Goal: Contribute content

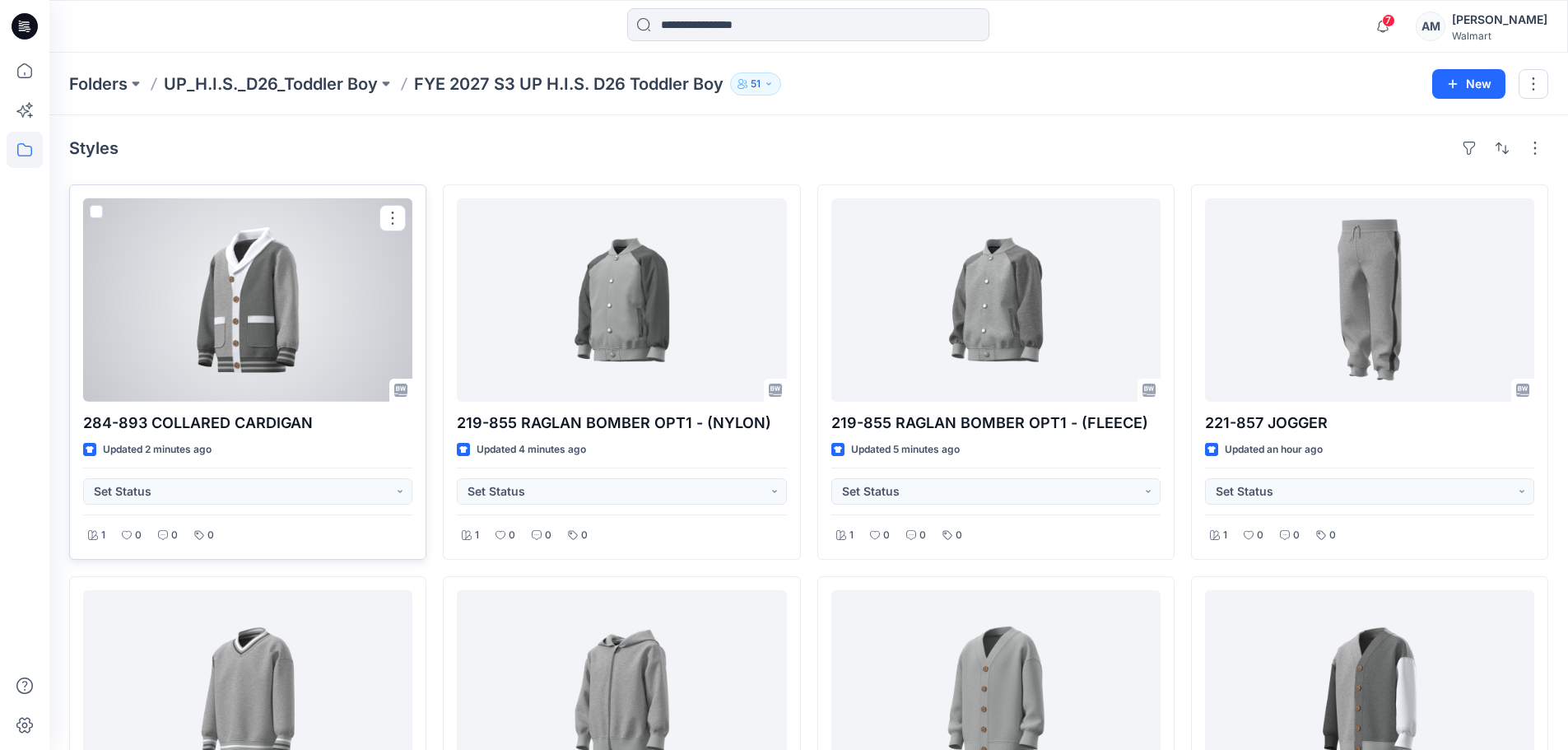
click at [335, 277] on div at bounding box center [248, 300] width 329 height 204
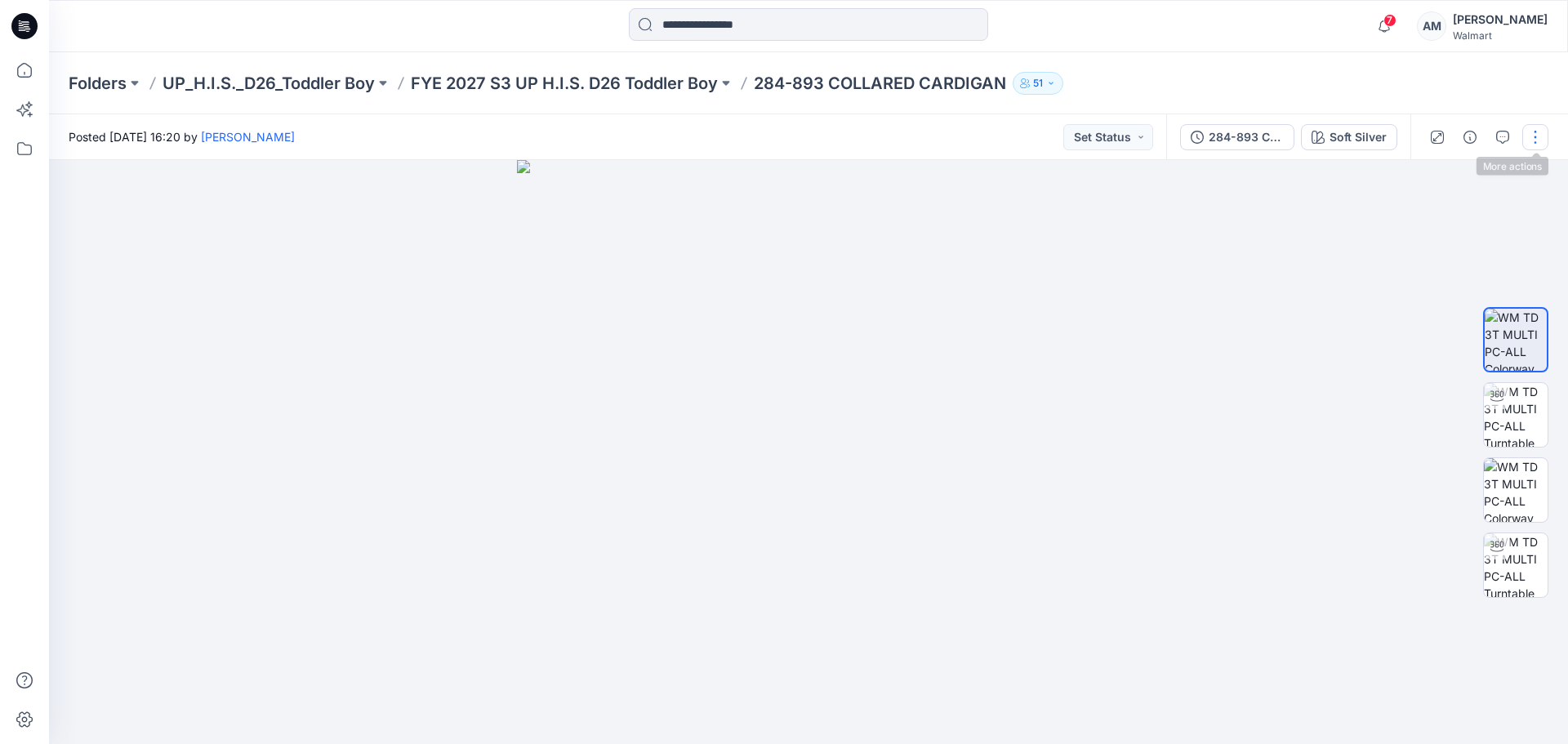
click at [1530, 138] on button "button" at bounding box center [1535, 136] width 26 height 26
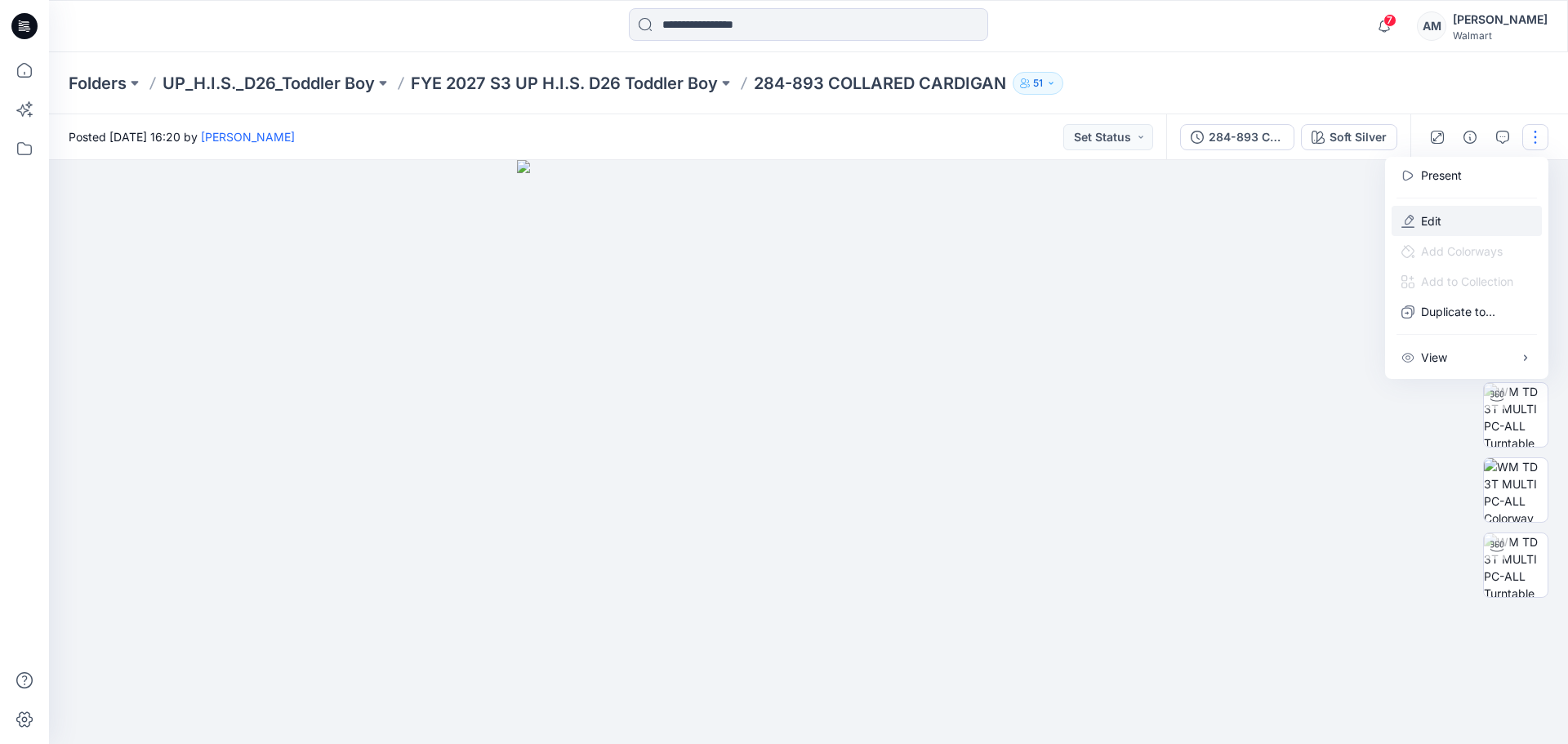
click at [1447, 215] on button "Edit" at bounding box center [1466, 220] width 150 height 30
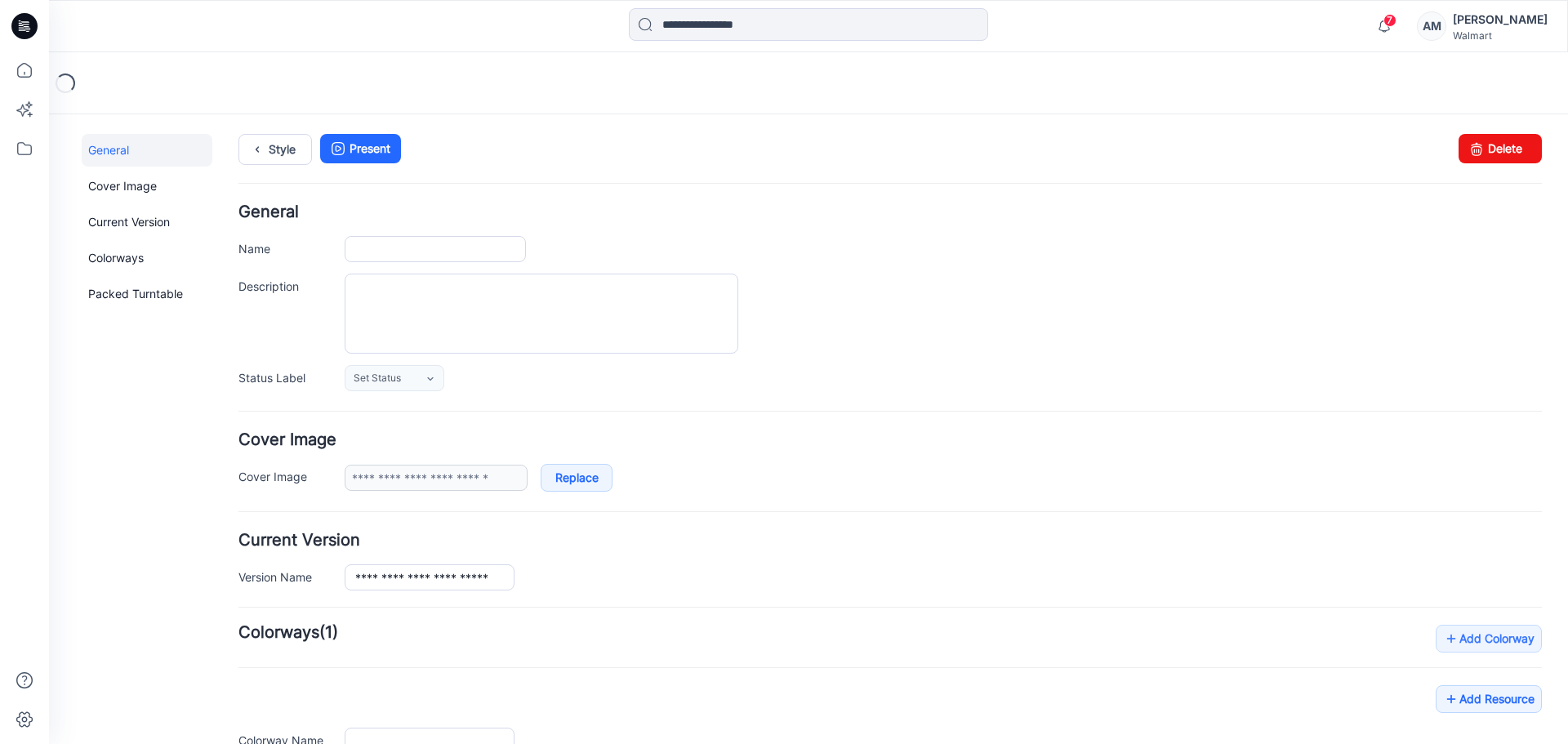
type input "**********"
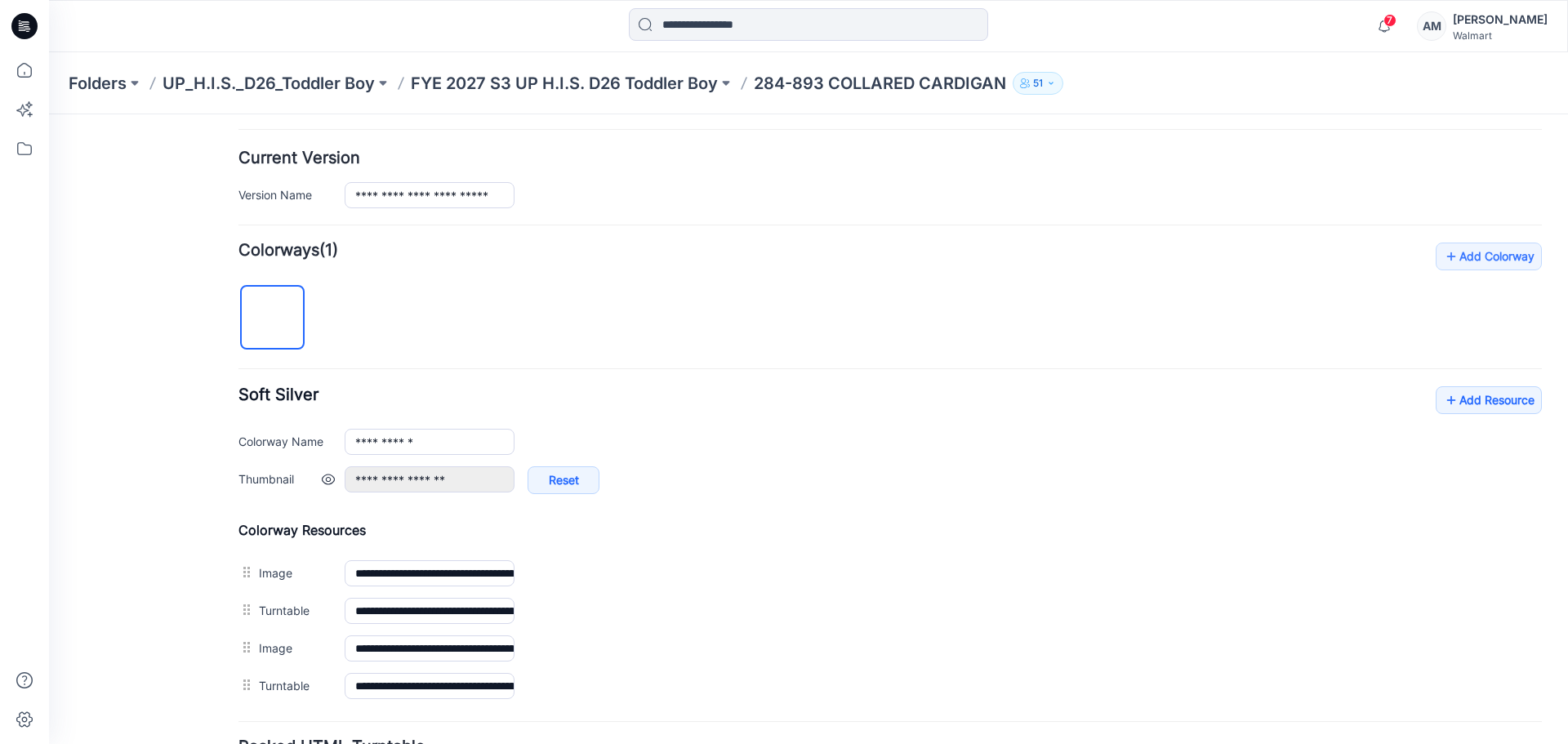
scroll to position [408, 0]
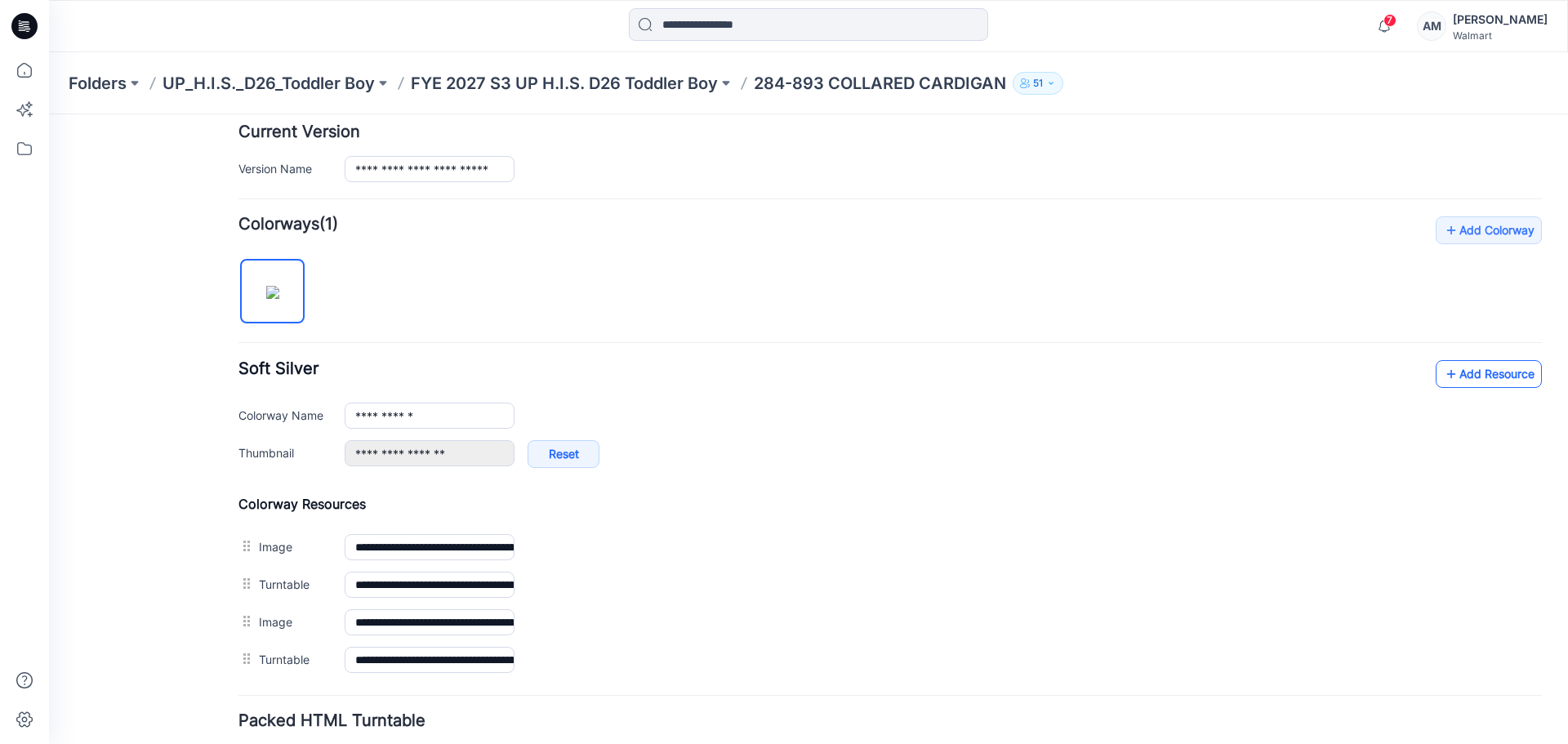
click at [1478, 375] on link "Add Resource" at bounding box center [1489, 374] width 106 height 28
click at [1467, 372] on link "Add Resource" at bounding box center [1489, 374] width 106 height 28
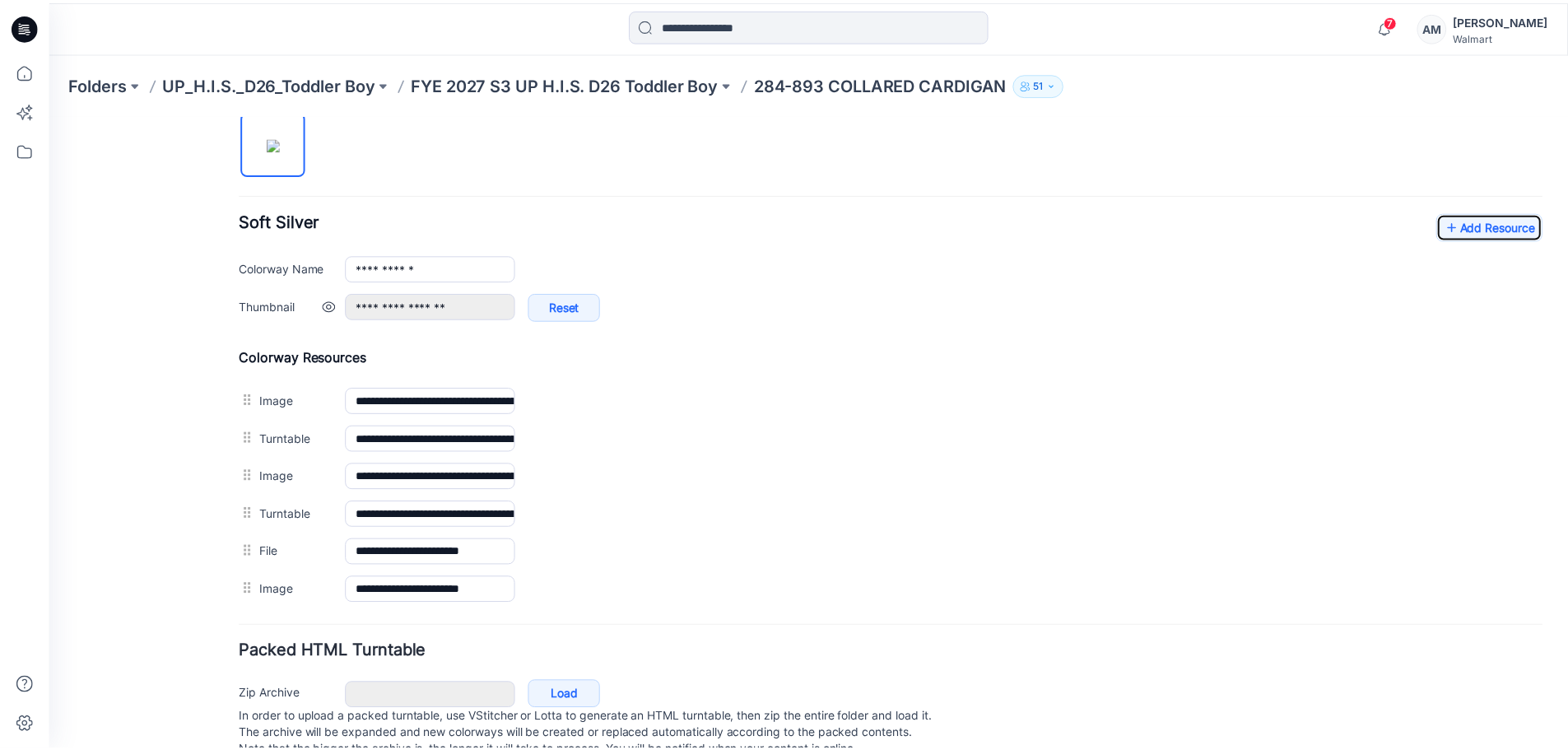
scroll to position [576, 0]
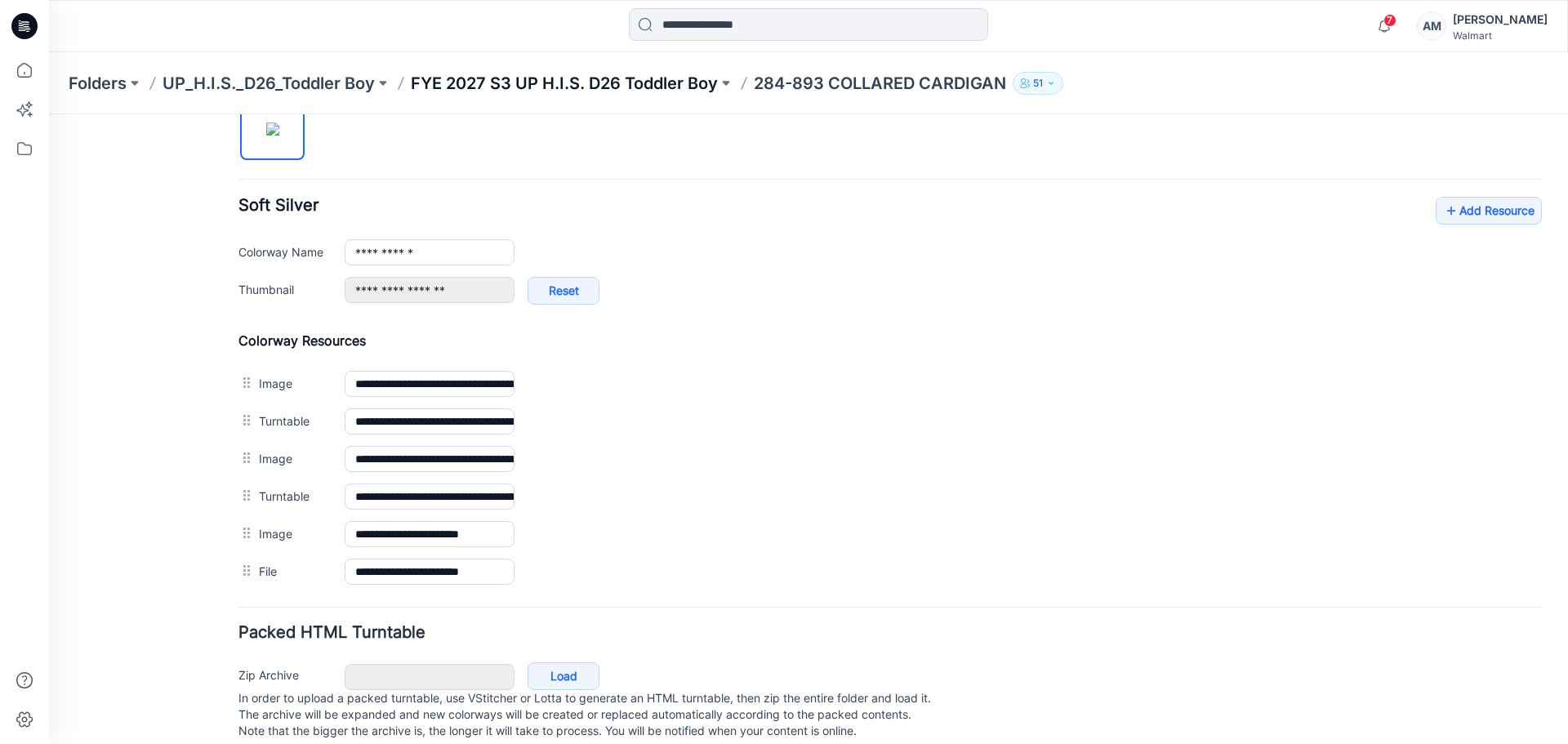
click at [682, 86] on p "FYE 2027 S3 UP H.I.S. D26 Toddler Boy" at bounding box center [565, 83] width 307 height 23
